Goal: Find specific page/section

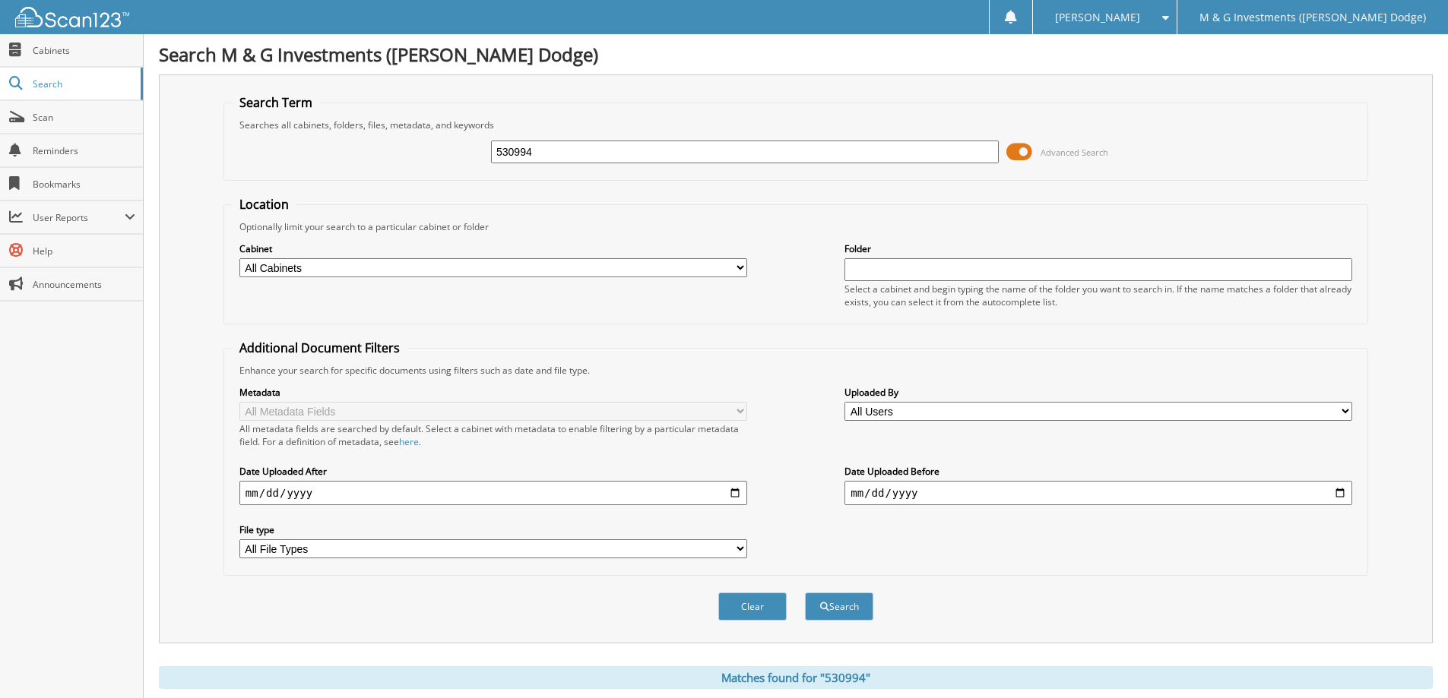
click at [624, 154] on input "530994" at bounding box center [745, 152] width 508 height 23
type input "549555"
click at [805, 593] on button "Search" at bounding box center [839, 607] width 68 height 28
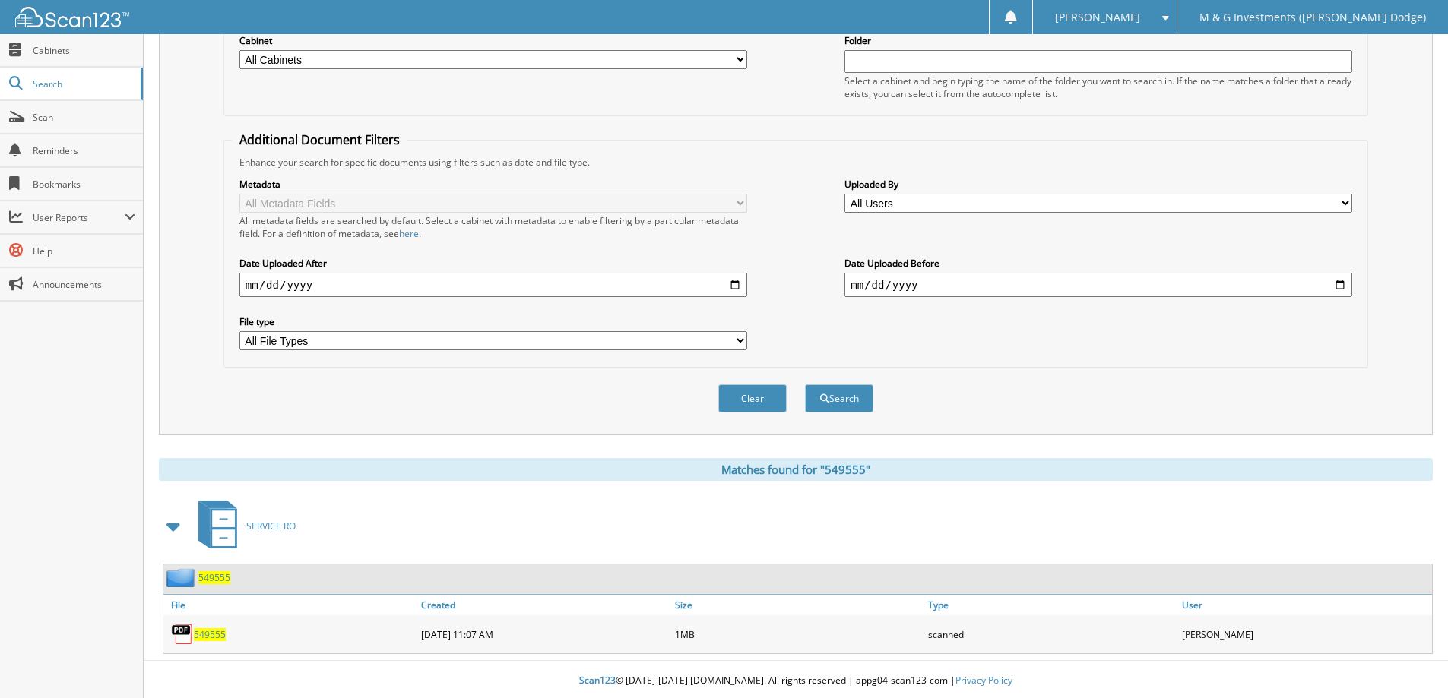
scroll to position [211, 0]
click at [207, 634] on span "549555" at bounding box center [210, 633] width 32 height 13
